Goal: Information Seeking & Learning: Learn about a topic

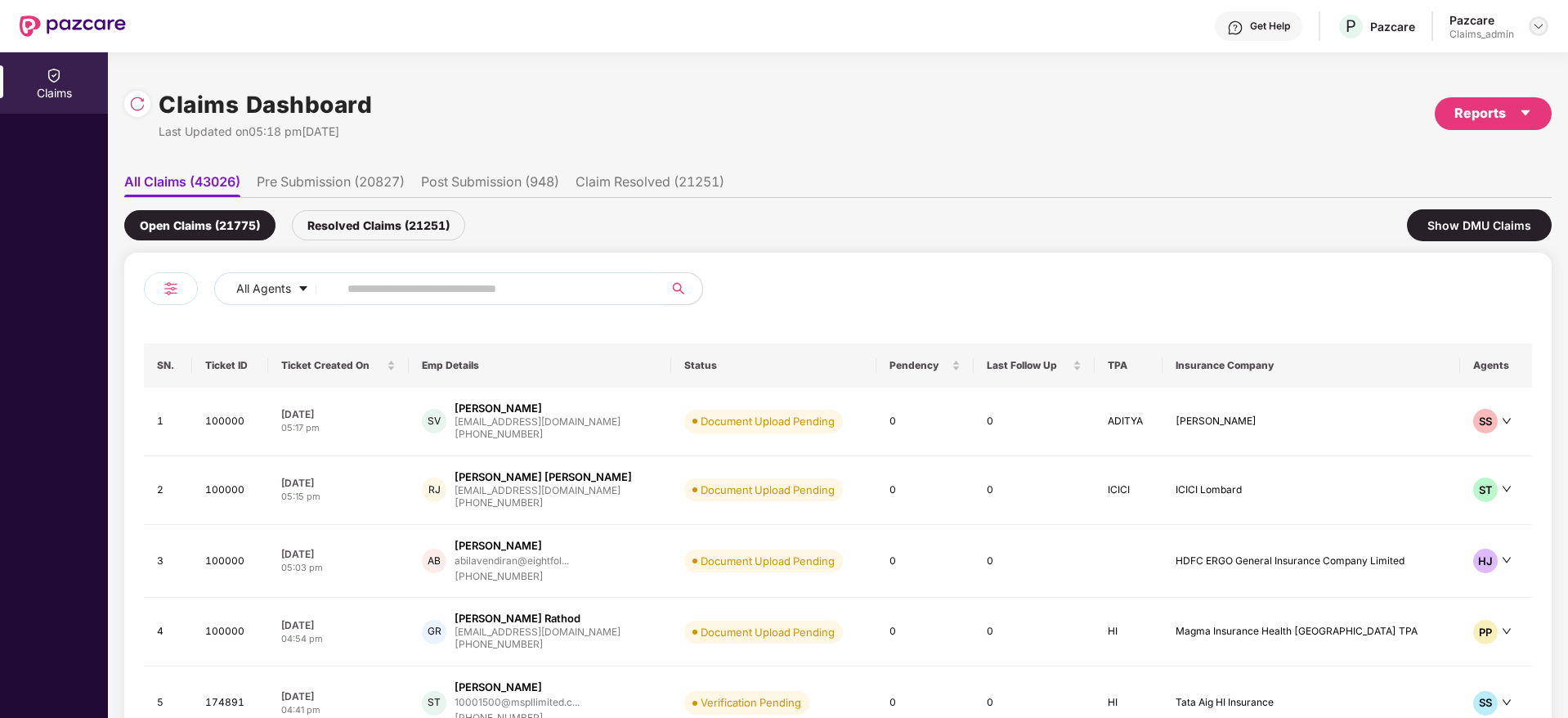
click at [1535, 24] on img at bounding box center [1538, 26] width 13 height 13
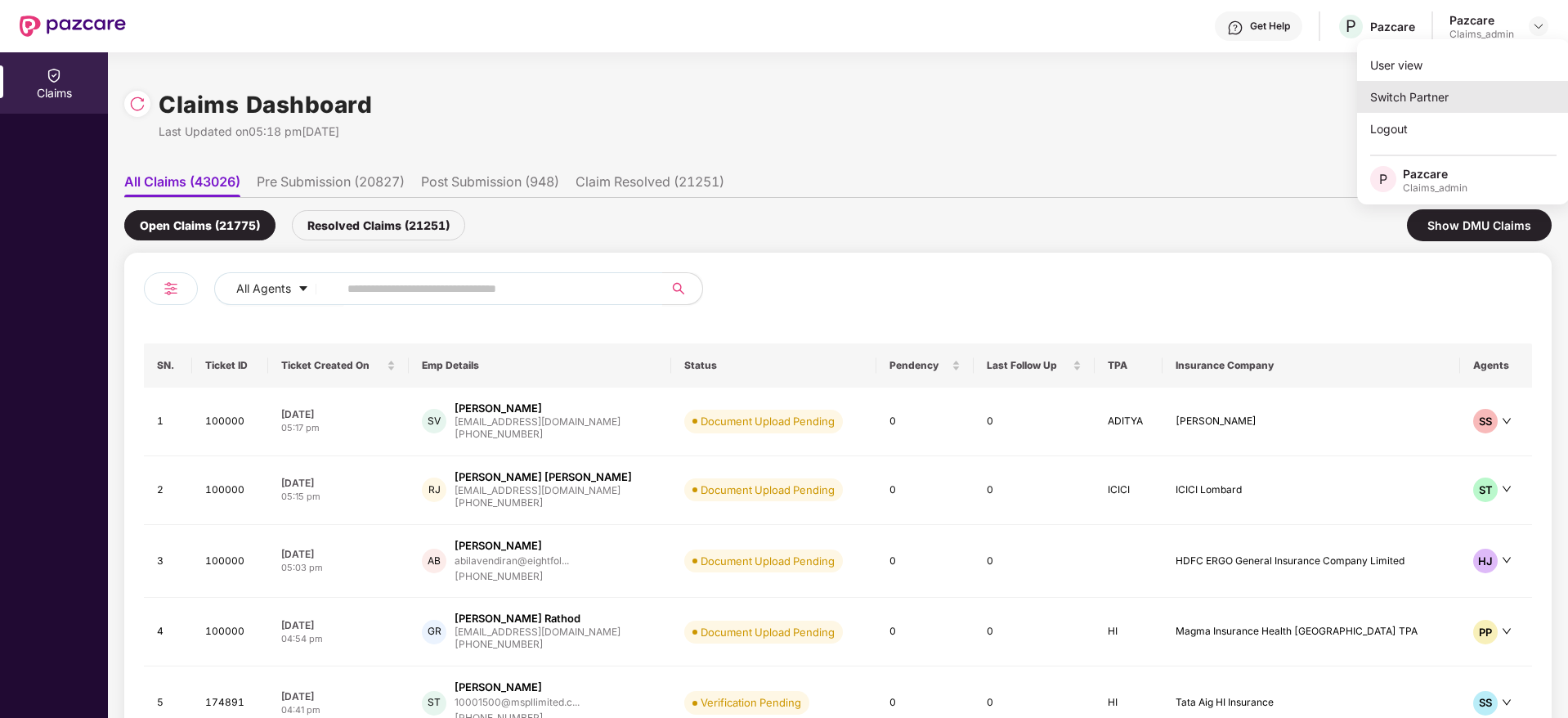
click at [1413, 92] on div "Switch Partner" at bounding box center [1463, 97] width 213 height 32
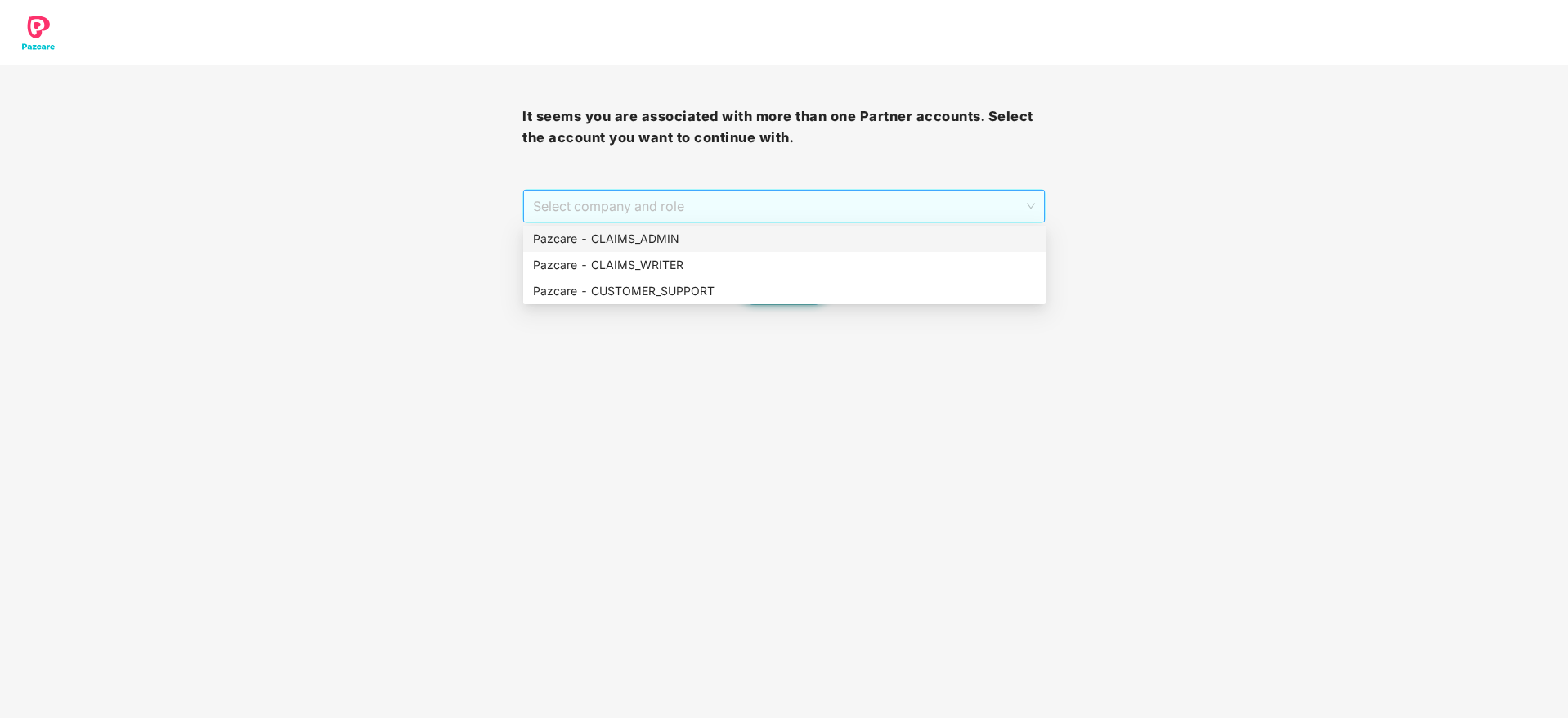
click at [807, 204] on span "Select company and role" at bounding box center [784, 205] width 501 height 31
drag, startPoint x: 728, startPoint y: 295, endPoint x: 809, endPoint y: 279, distance: 82.6
click at [809, 279] on div "Pazcare - CUSTOMER_SUPPORT" at bounding box center [784, 291] width 522 height 26
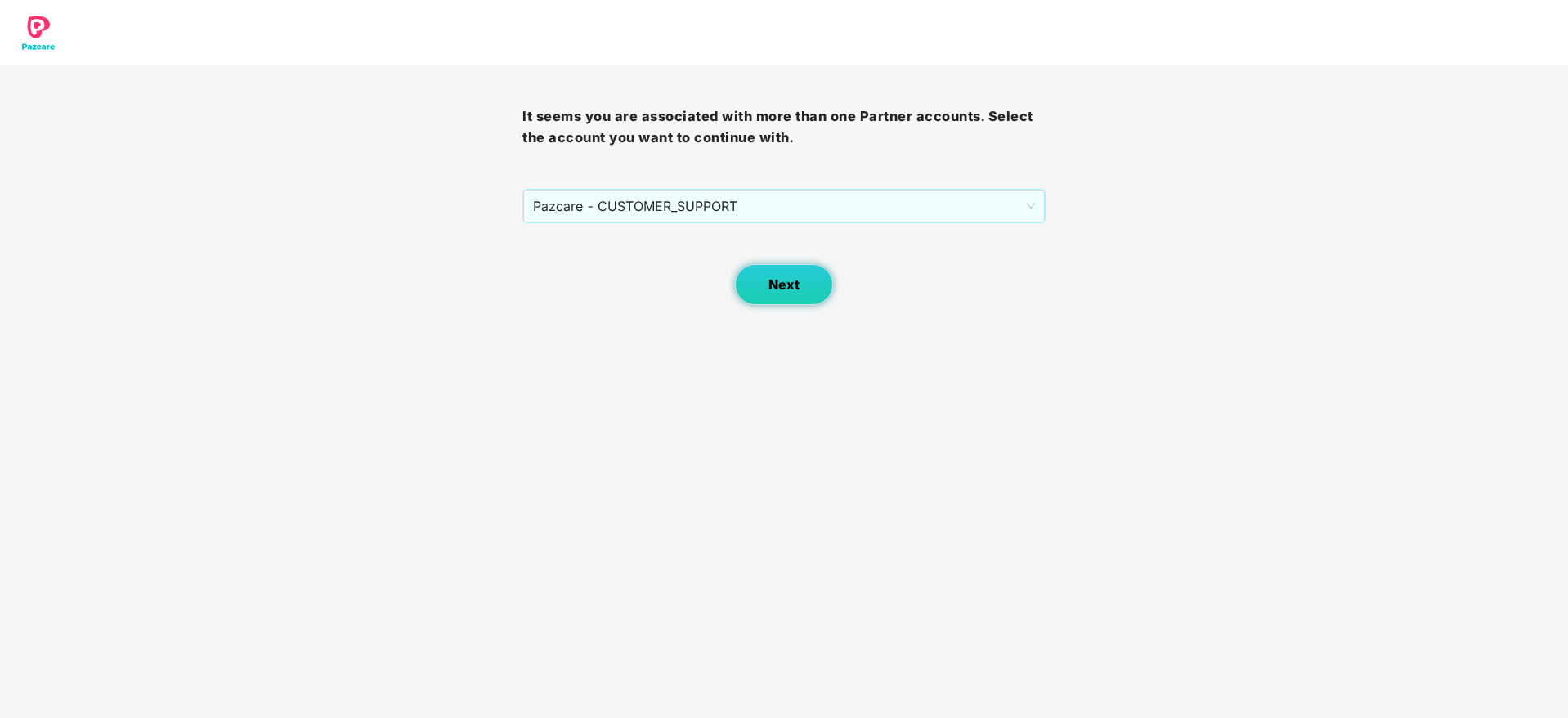
click at [753, 278] on button "Next" at bounding box center [784, 284] width 98 height 41
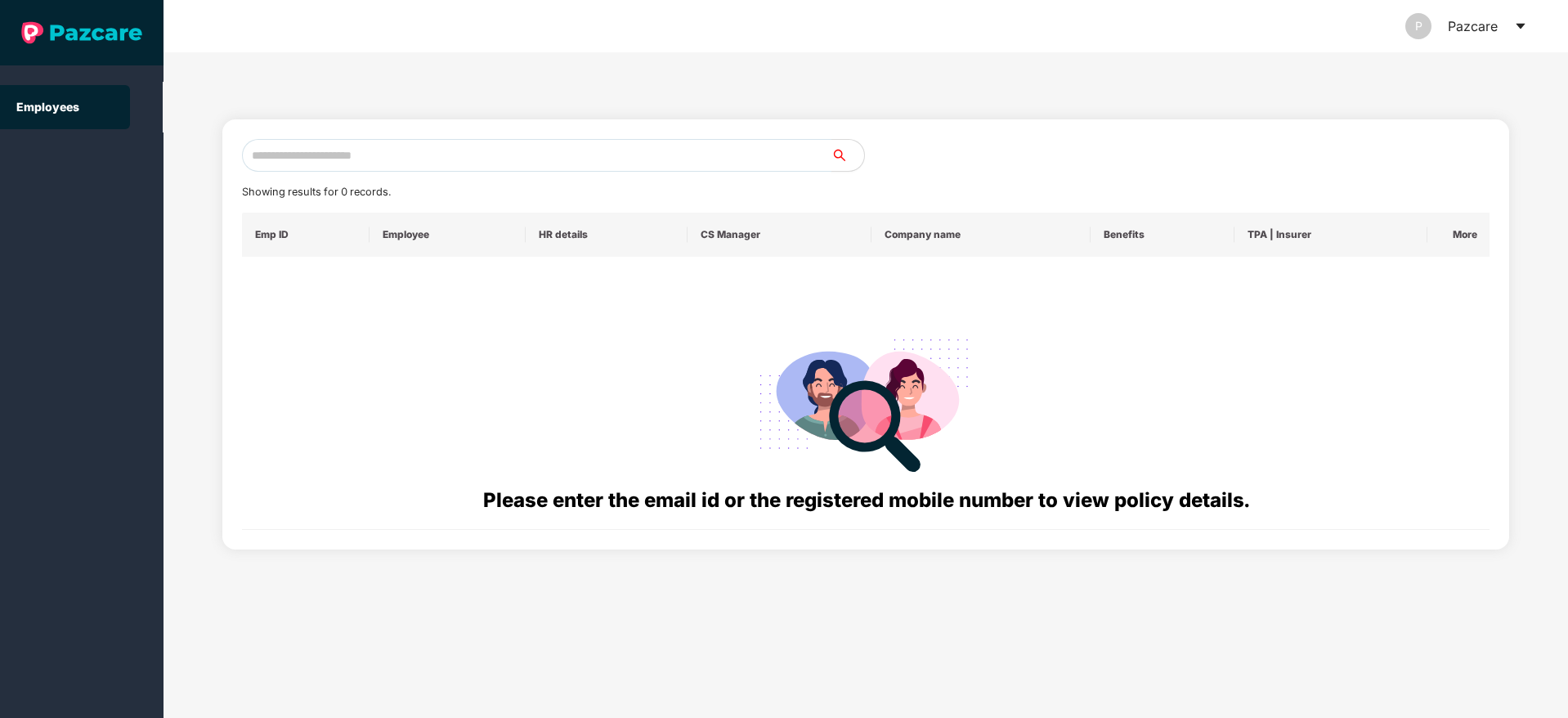
click at [471, 156] on input "text" at bounding box center [536, 154] width 589 height 33
paste input "**********"
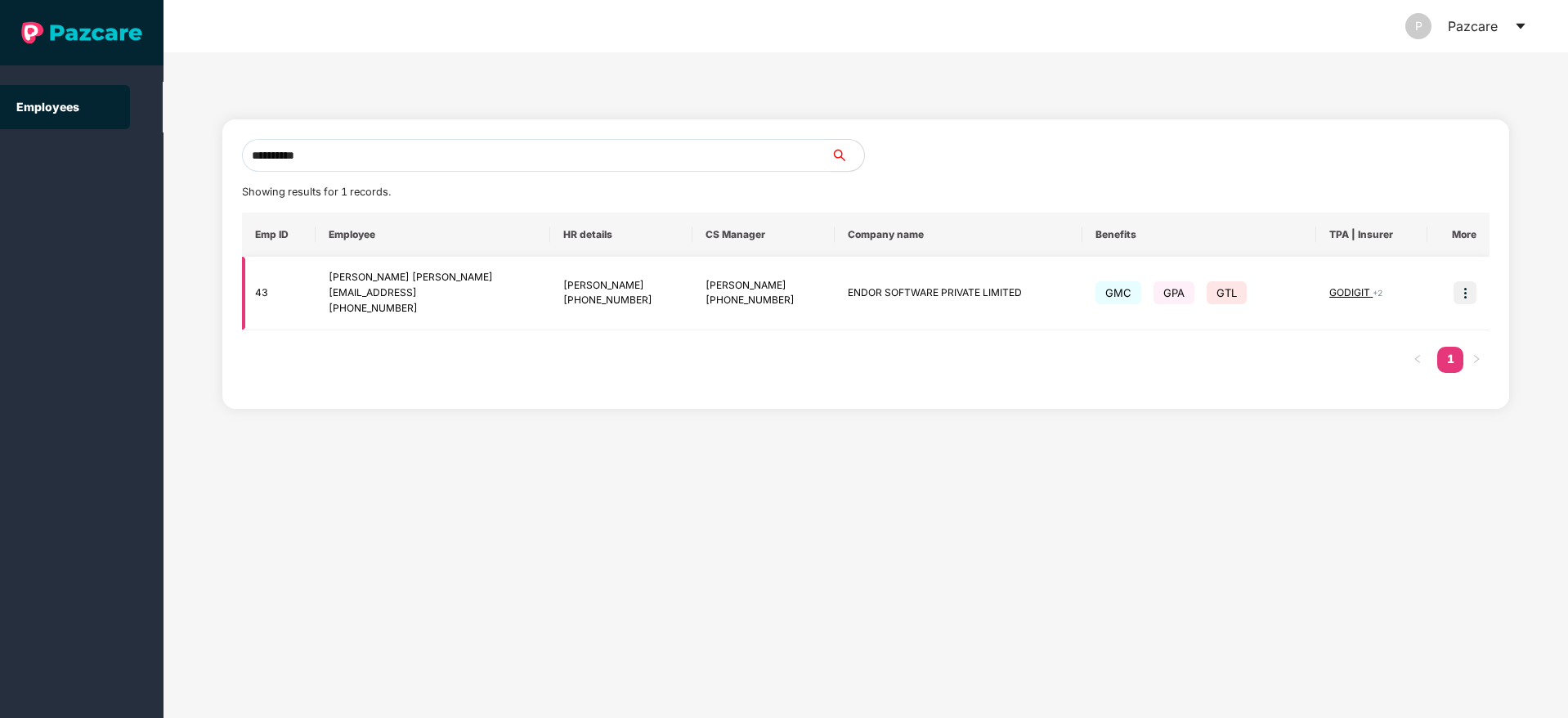
type input "**********"
click at [1476, 299] on img at bounding box center [1465, 292] width 23 height 23
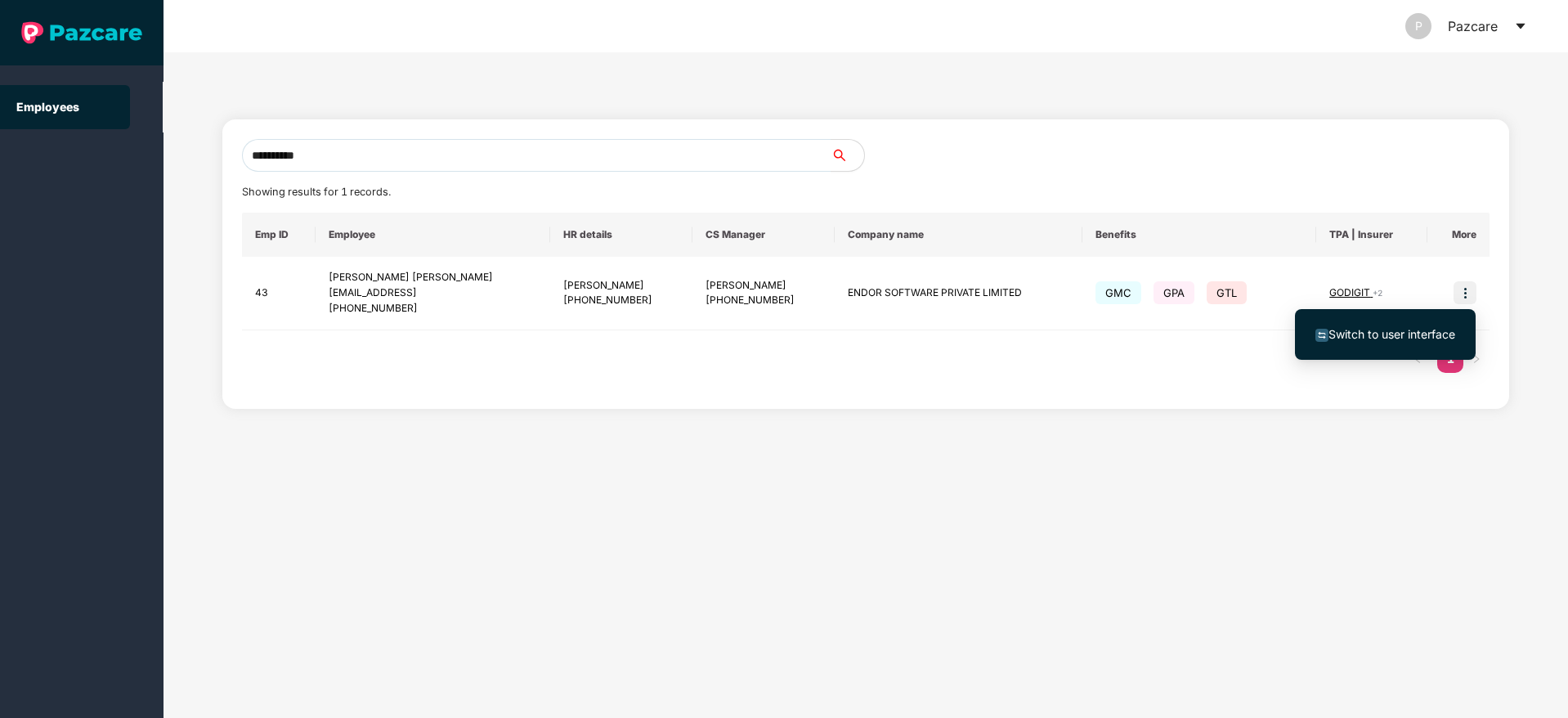
click at [1402, 330] on span "Switch to user interface" at bounding box center [1392, 334] width 127 height 14
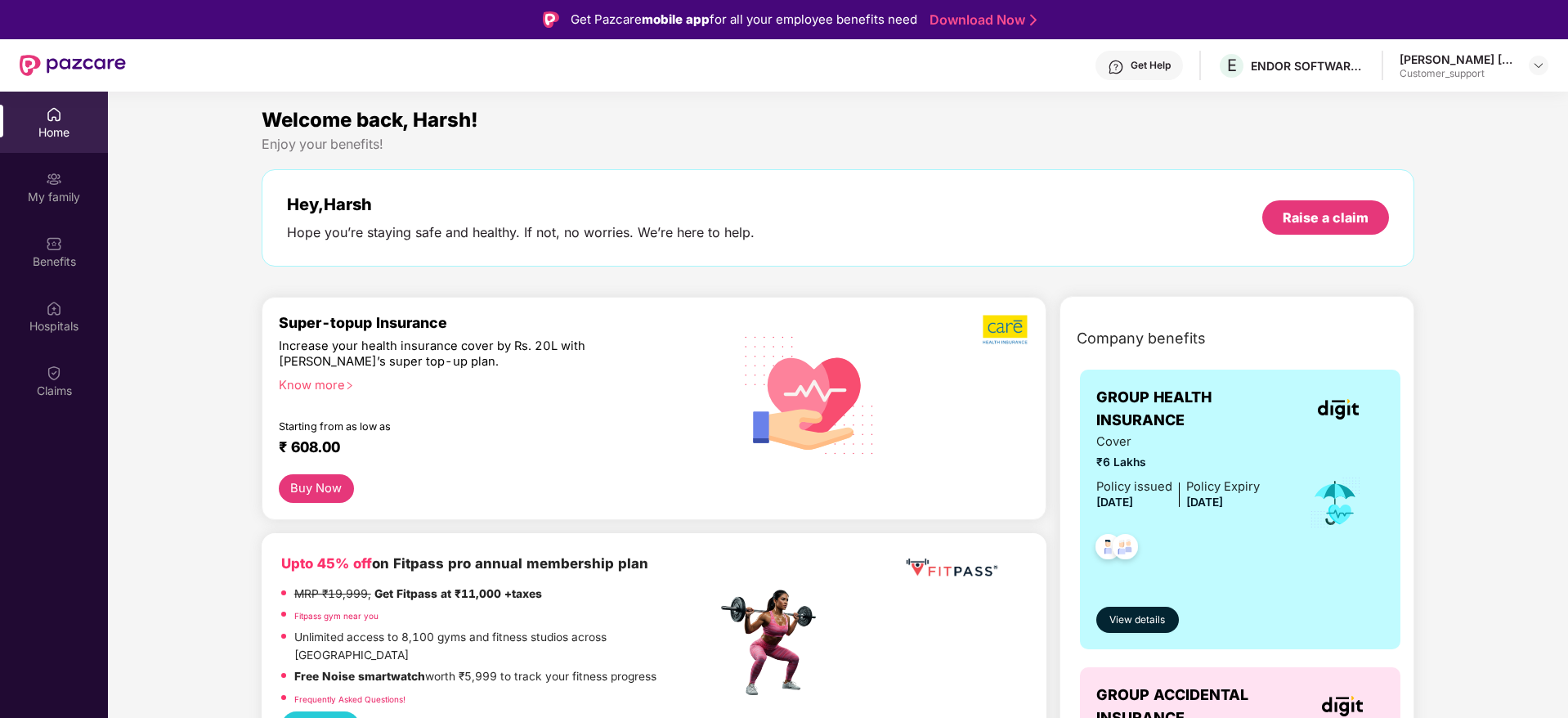
click at [55, 274] on div "Benefits" at bounding box center [53, 252] width 108 height 61
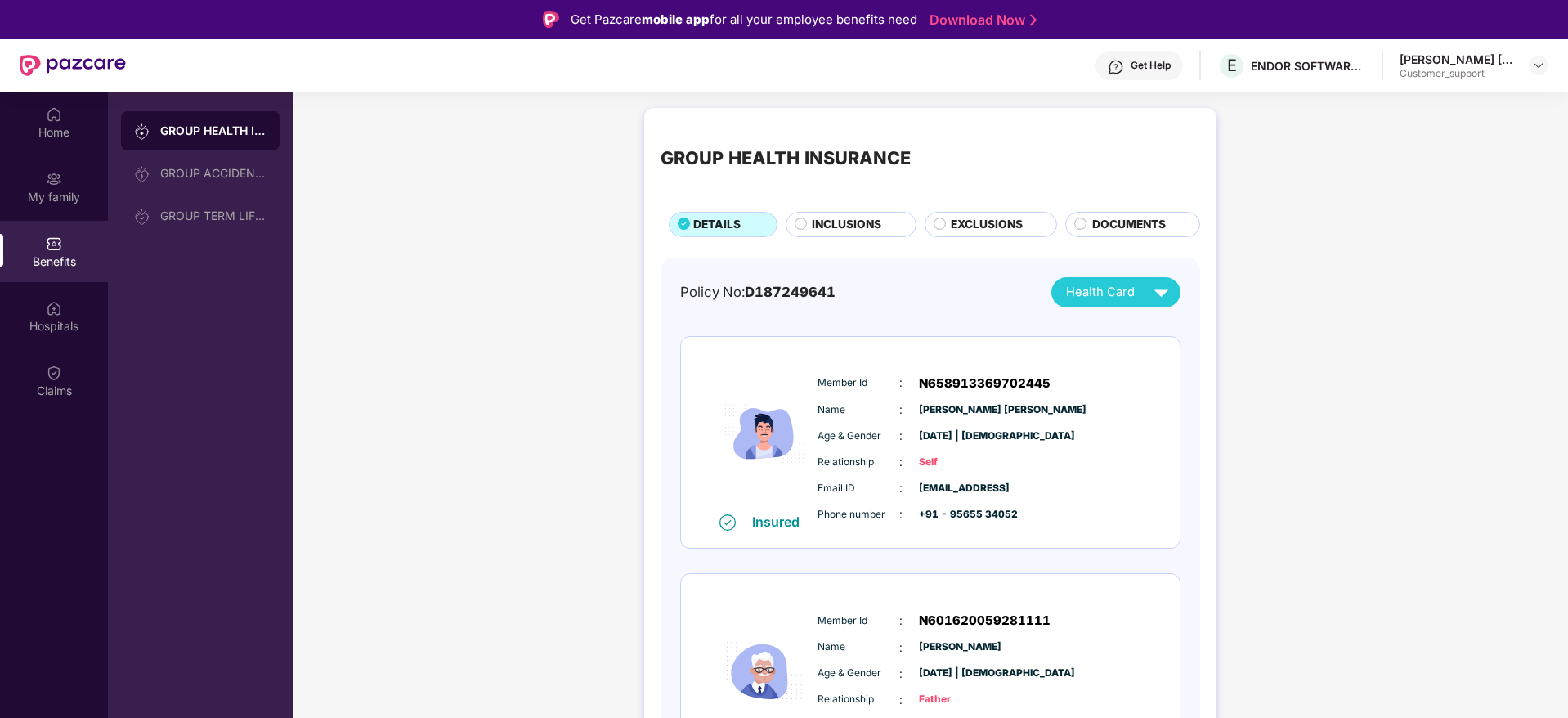
click at [823, 223] on span "INCLUSIONS" at bounding box center [847, 225] width 69 height 18
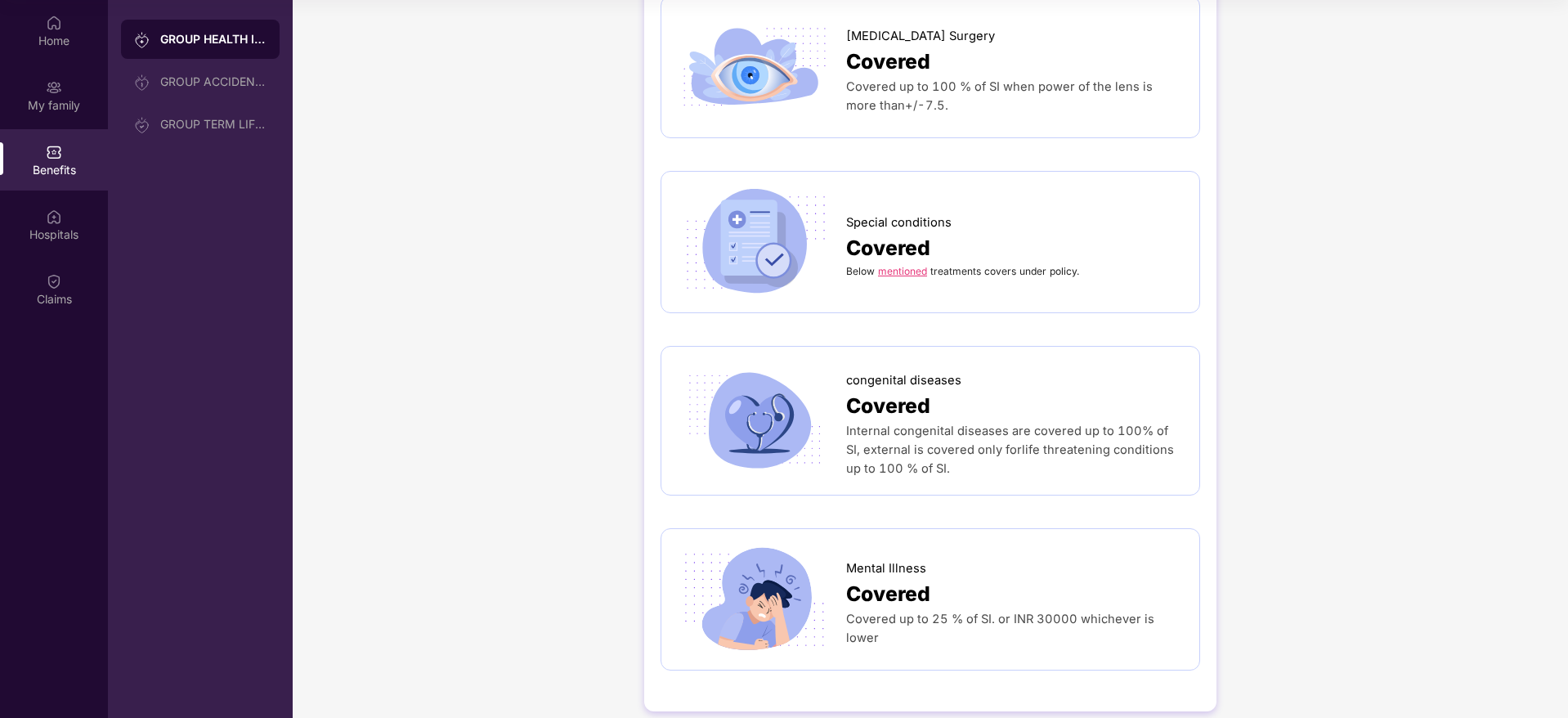
scroll to position [2834, 0]
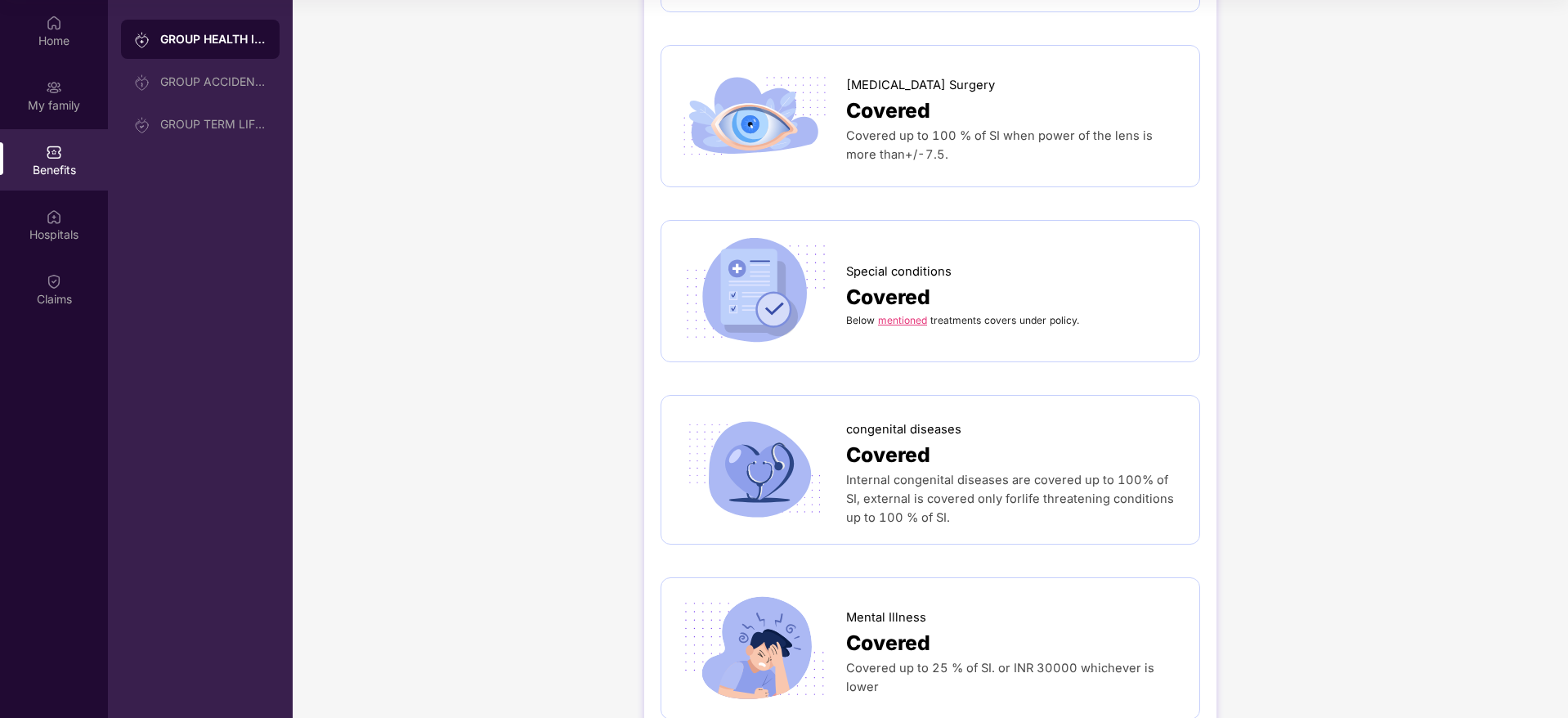
click at [904, 313] on div "Below mentioned treatments covers under policy." at bounding box center [1014, 320] width 337 height 15
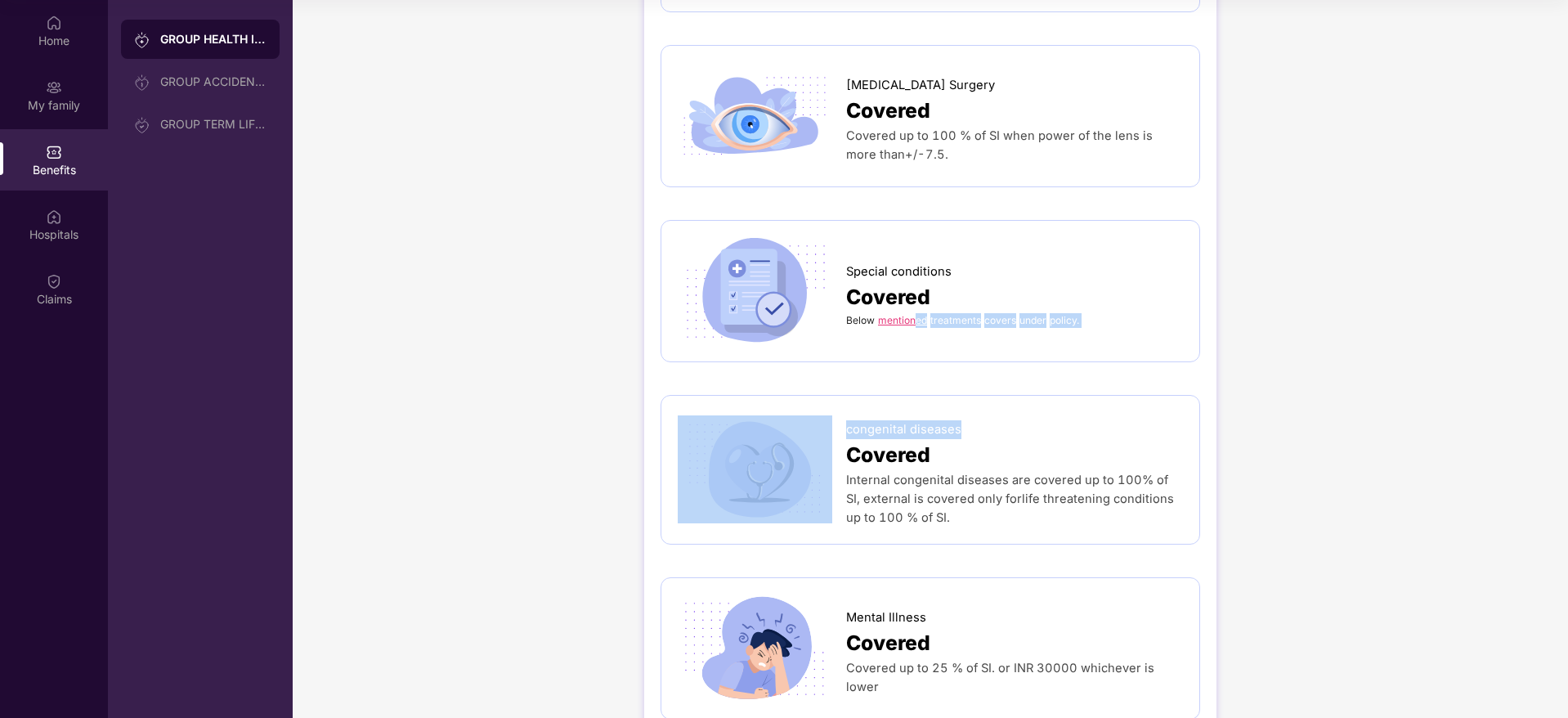
drag, startPoint x: 912, startPoint y: 301, endPoint x: 1384, endPoint y: 395, distance: 481.3
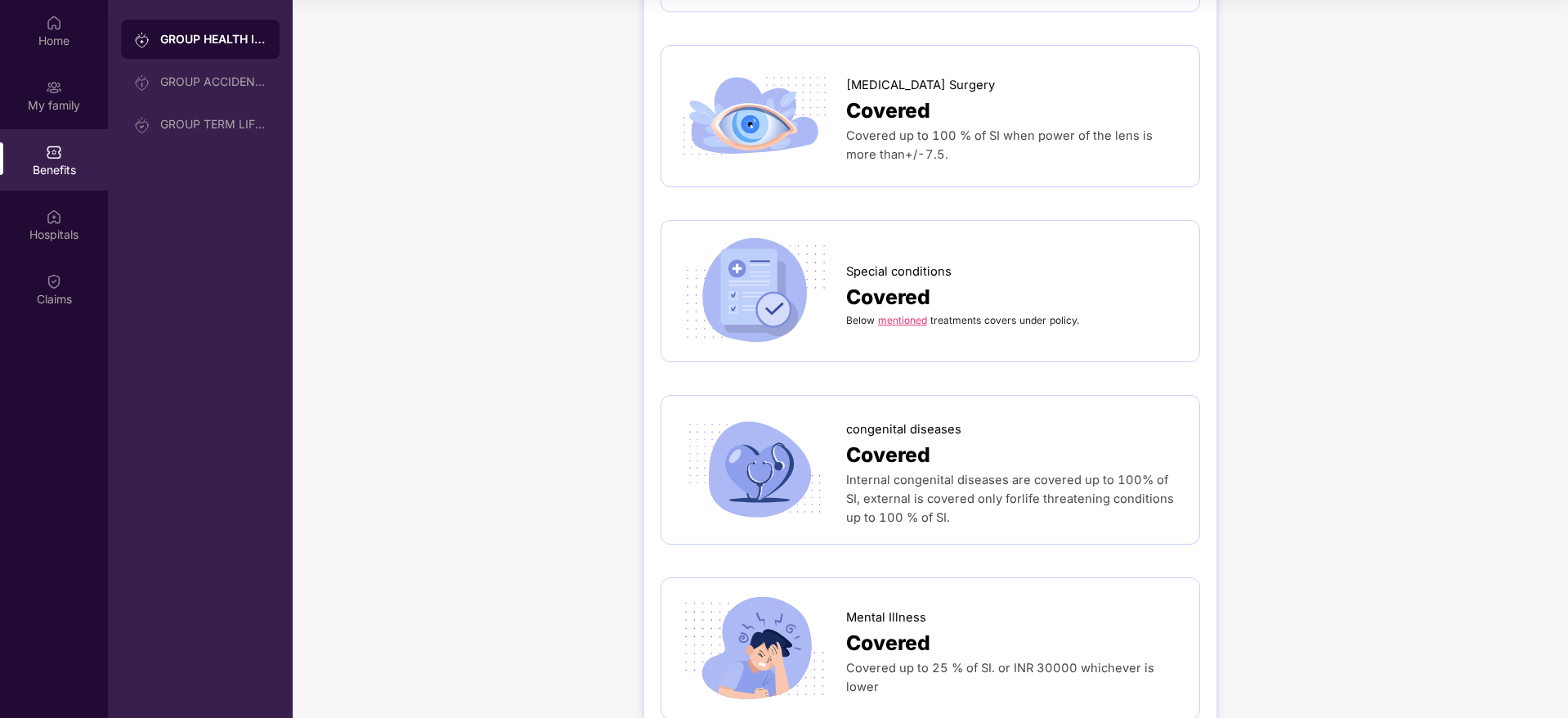
click at [892, 314] on link "mentioned" at bounding box center [903, 320] width 50 height 12
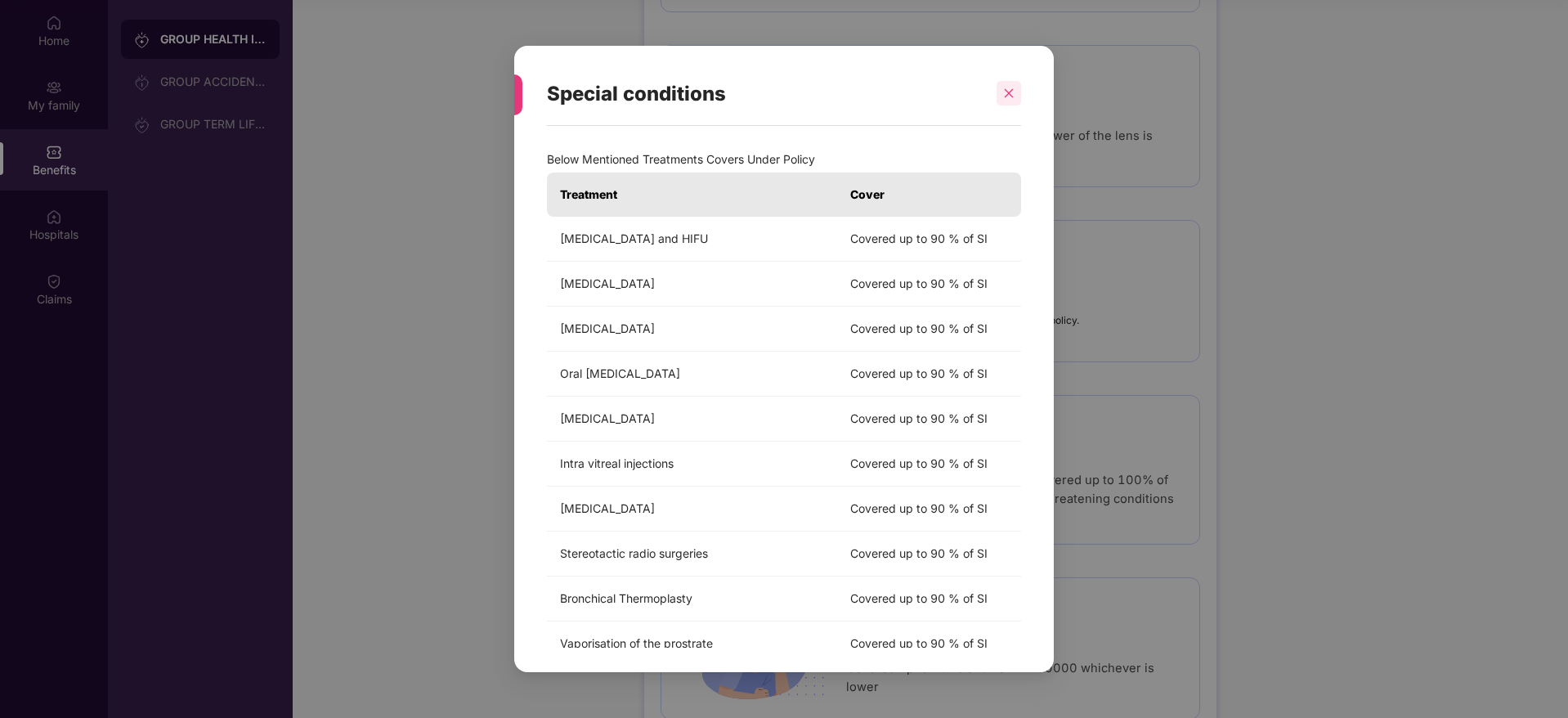
click at [998, 93] on div at bounding box center [1008, 93] width 25 height 25
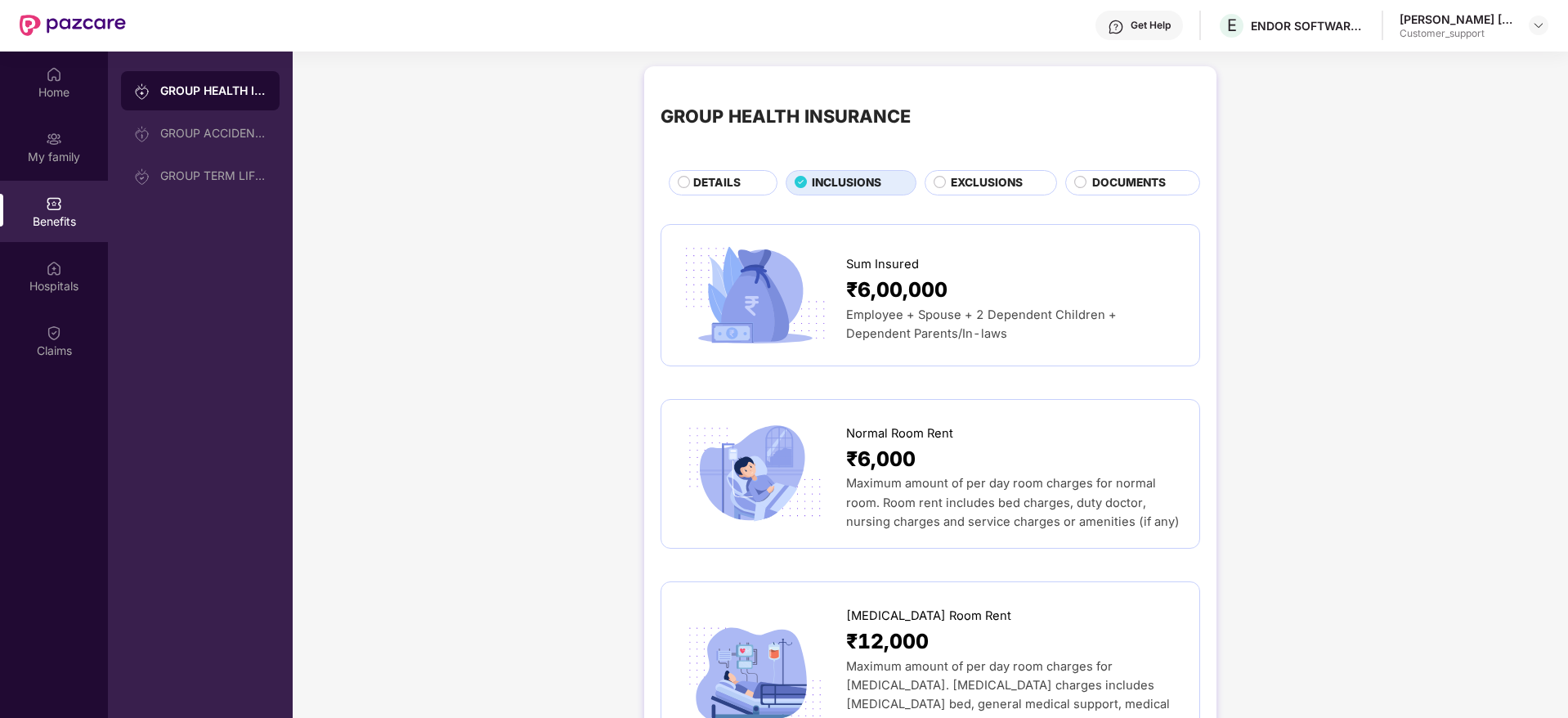
scroll to position [0, 0]
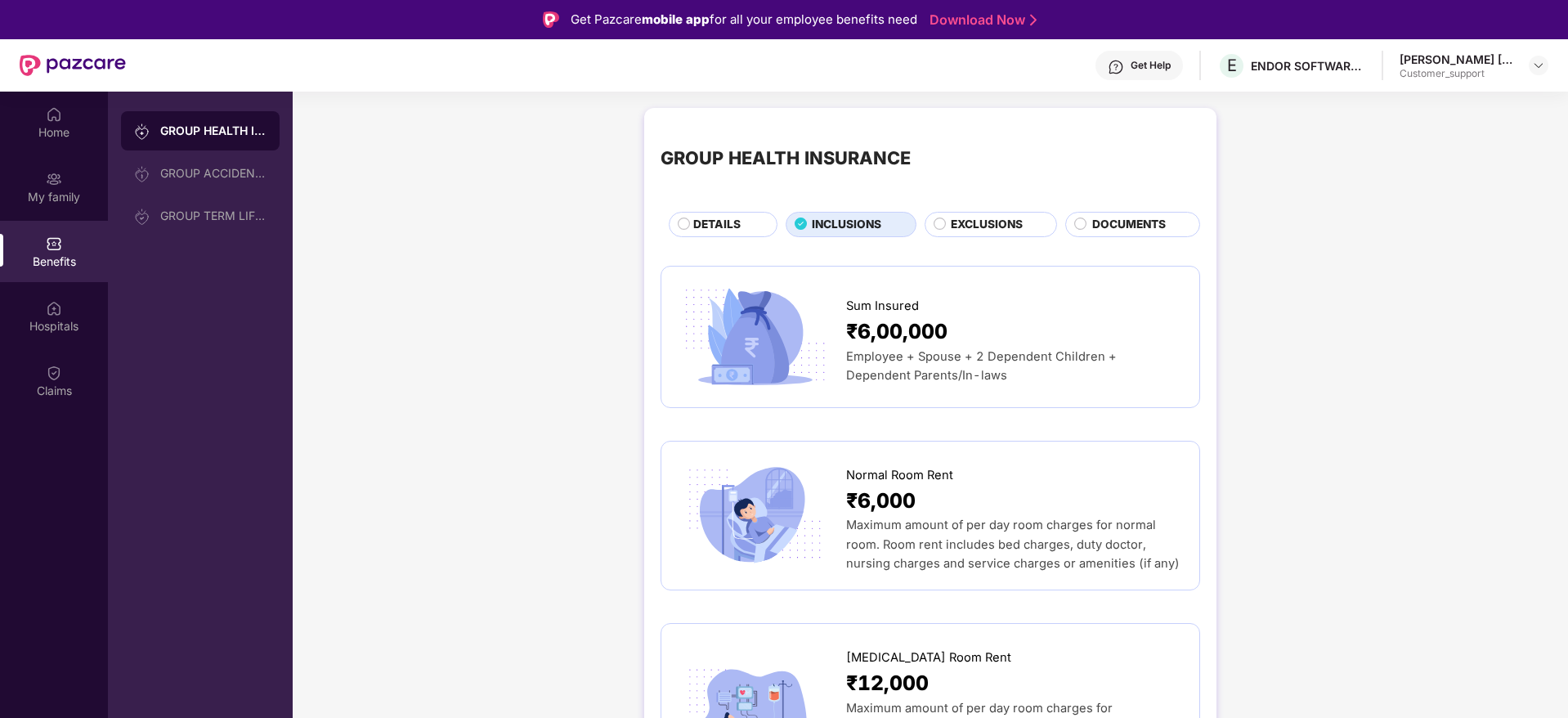
click at [737, 223] on span "DETAILS" at bounding box center [717, 225] width 48 height 18
